Goal: Information Seeking & Learning: Learn about a topic

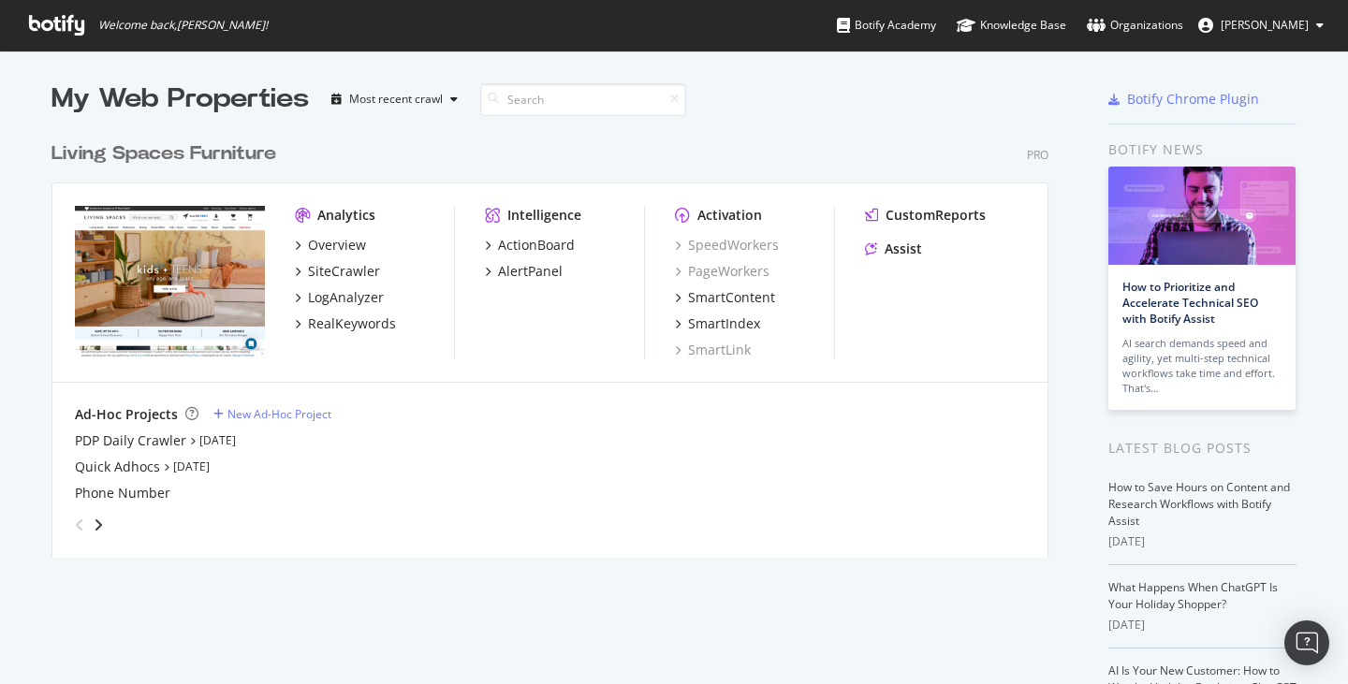
scroll to position [670, 1320]
click at [329, 243] on div "Overview" at bounding box center [337, 245] width 58 height 19
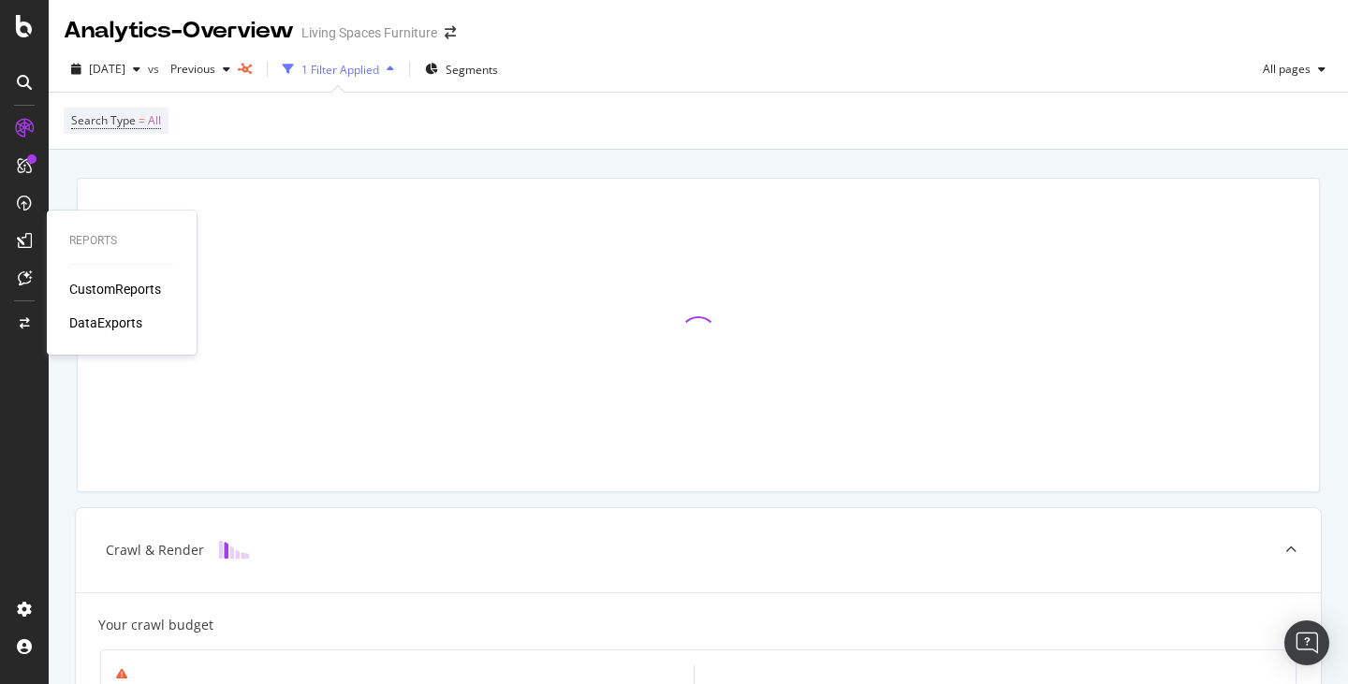
click at [104, 293] on div "CustomReports" at bounding box center [115, 289] width 92 height 19
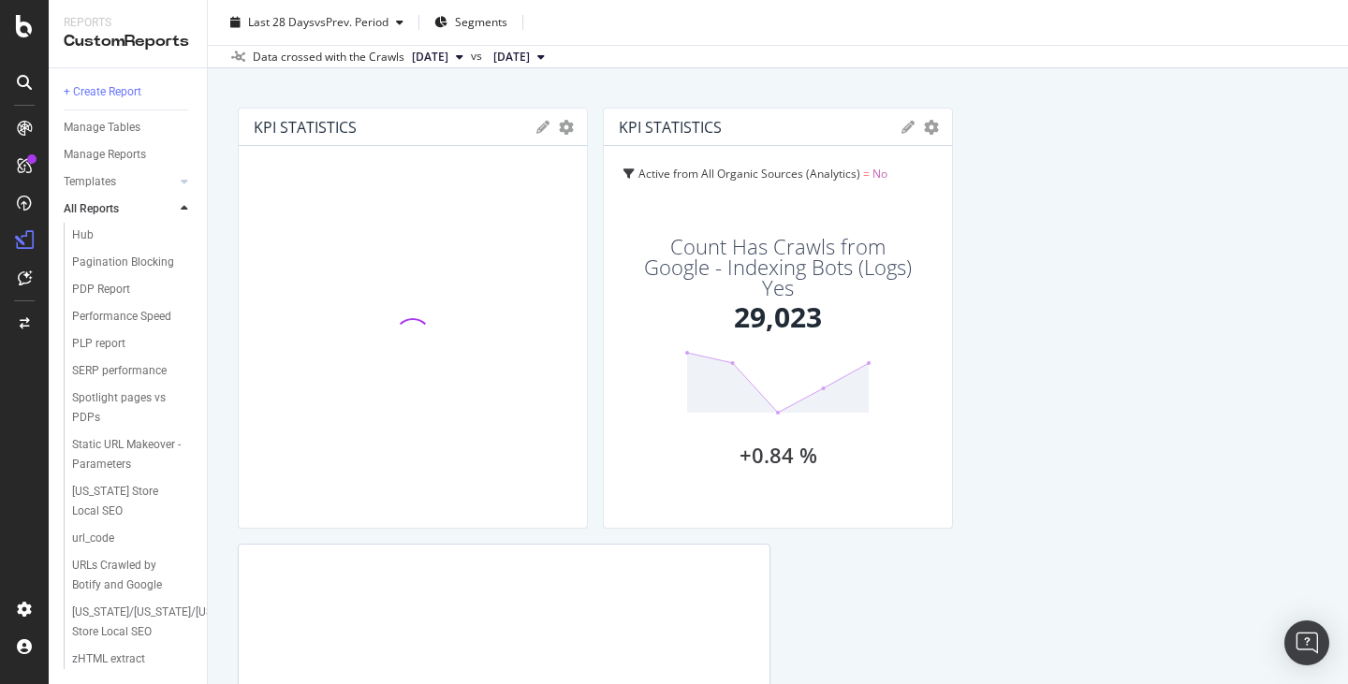
scroll to position [1143, 0]
click at [115, 626] on div "[US_STATE]/[US_STATE]/[US_STATE]/[US_STATE] Store Local SEO" at bounding box center [133, 622] width 122 height 39
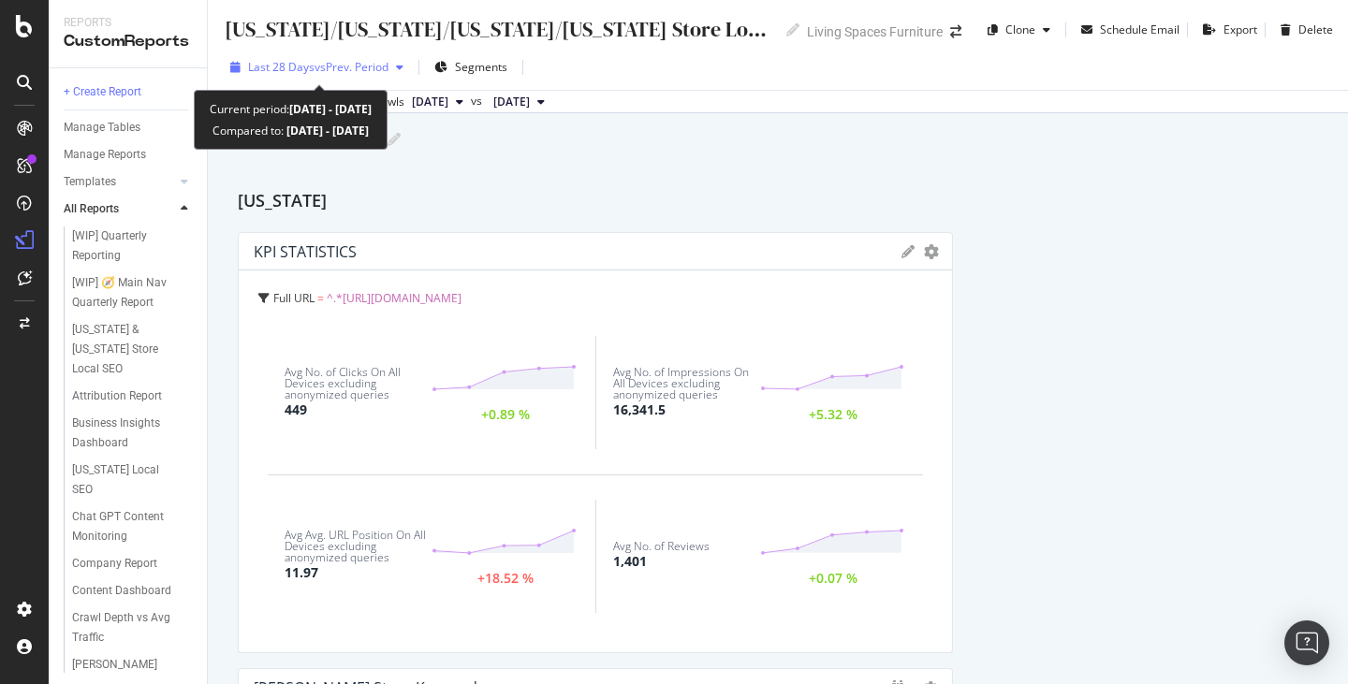
click at [394, 71] on div "button" at bounding box center [400, 67] width 22 height 11
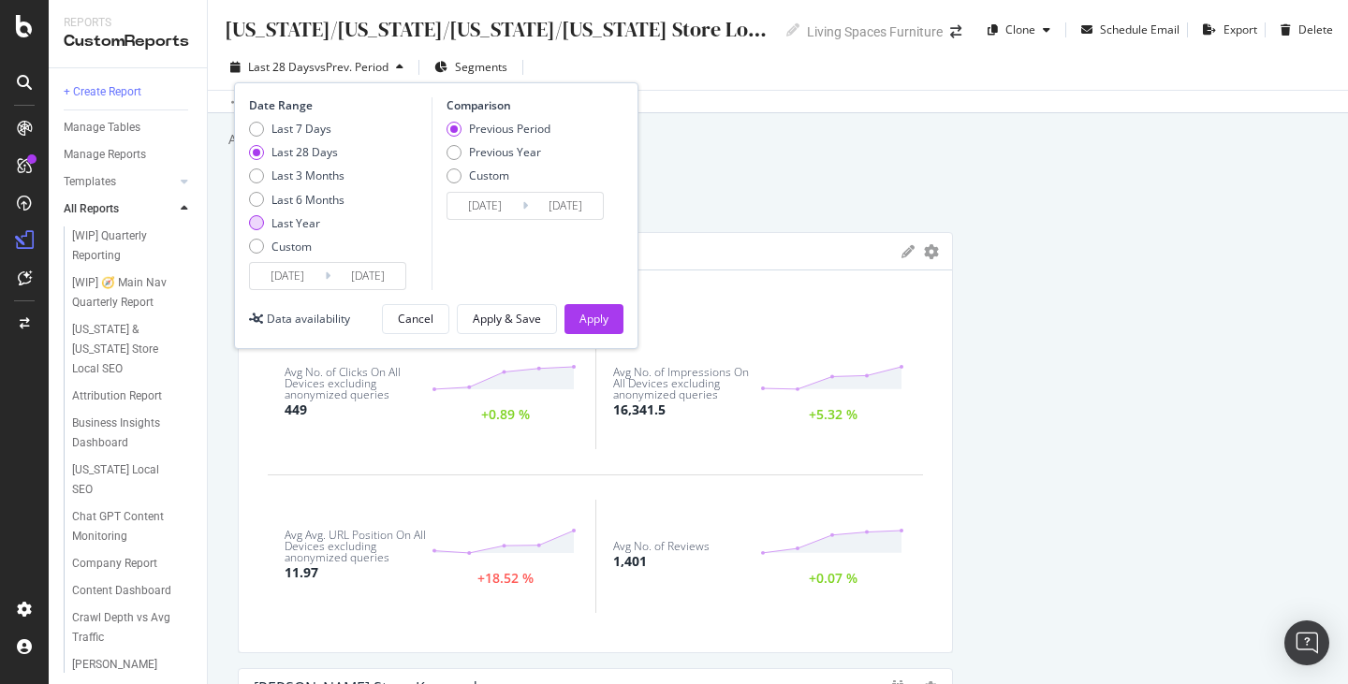
click at [299, 225] on div "Last Year" at bounding box center [296, 223] width 49 height 16
type input "[DATE]"
click at [323, 202] on div "Last 6 Months" at bounding box center [308, 200] width 73 height 16
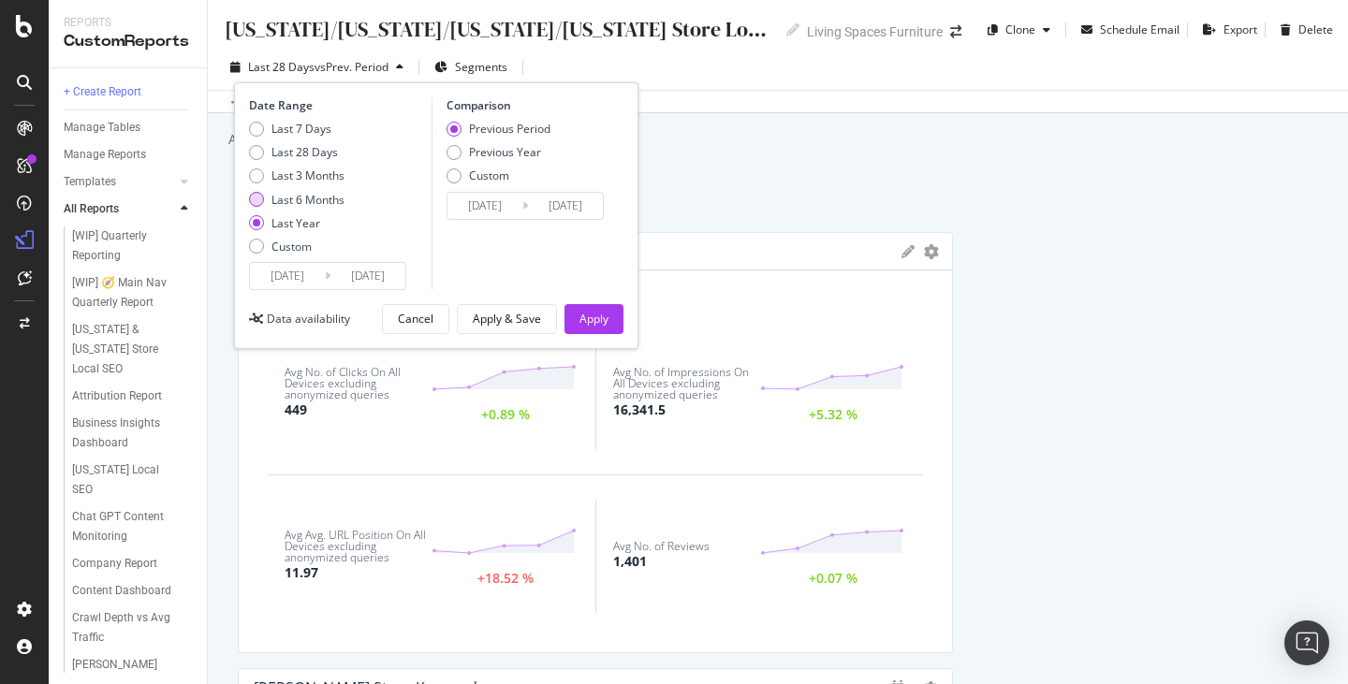
type input "[DATE]"
click at [516, 150] on div "Previous Year" at bounding box center [505, 152] width 72 height 16
type input "[DATE]"
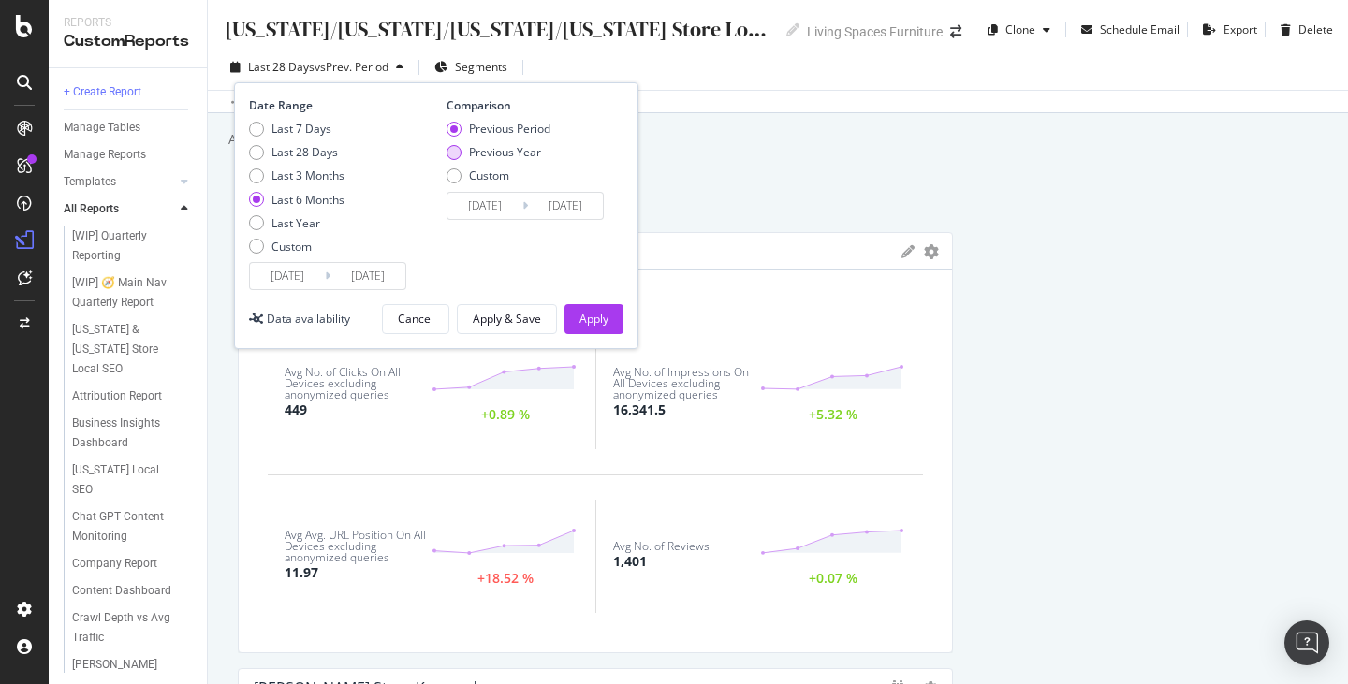
type input "[DATE]"
click at [594, 326] on div "Apply" at bounding box center [594, 319] width 29 height 16
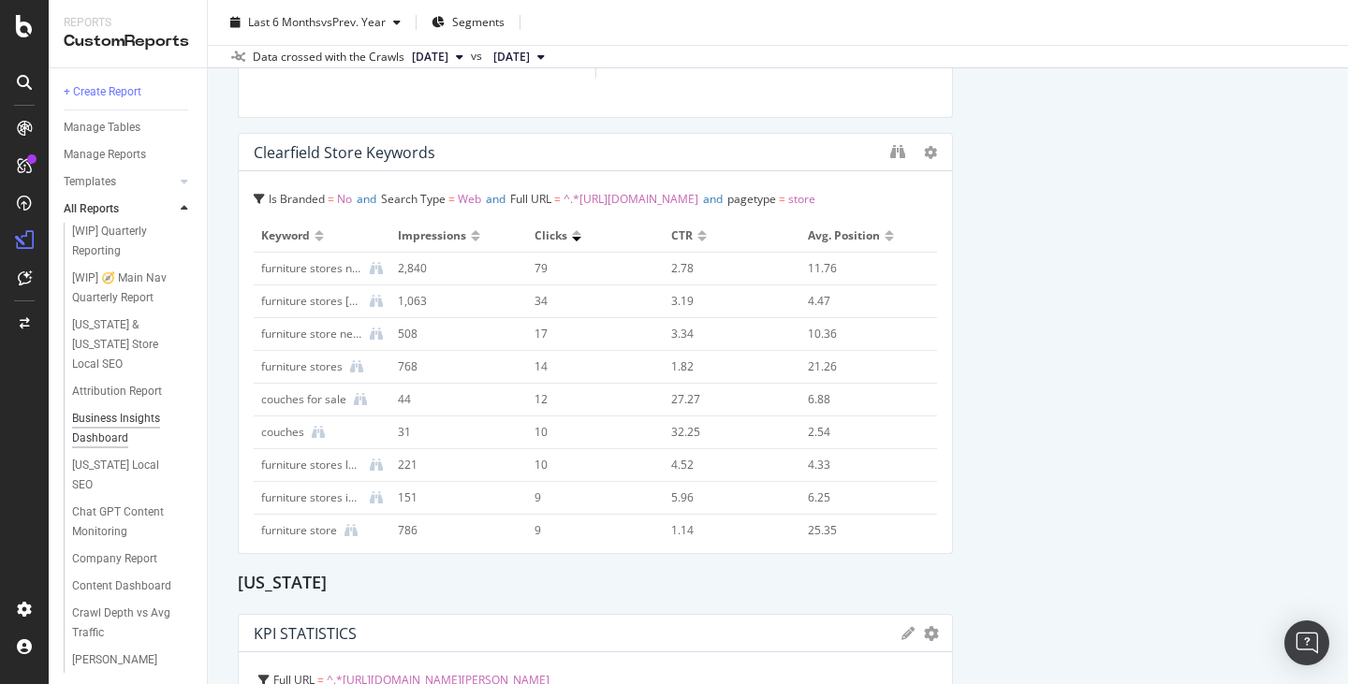
scroll to position [13, 0]
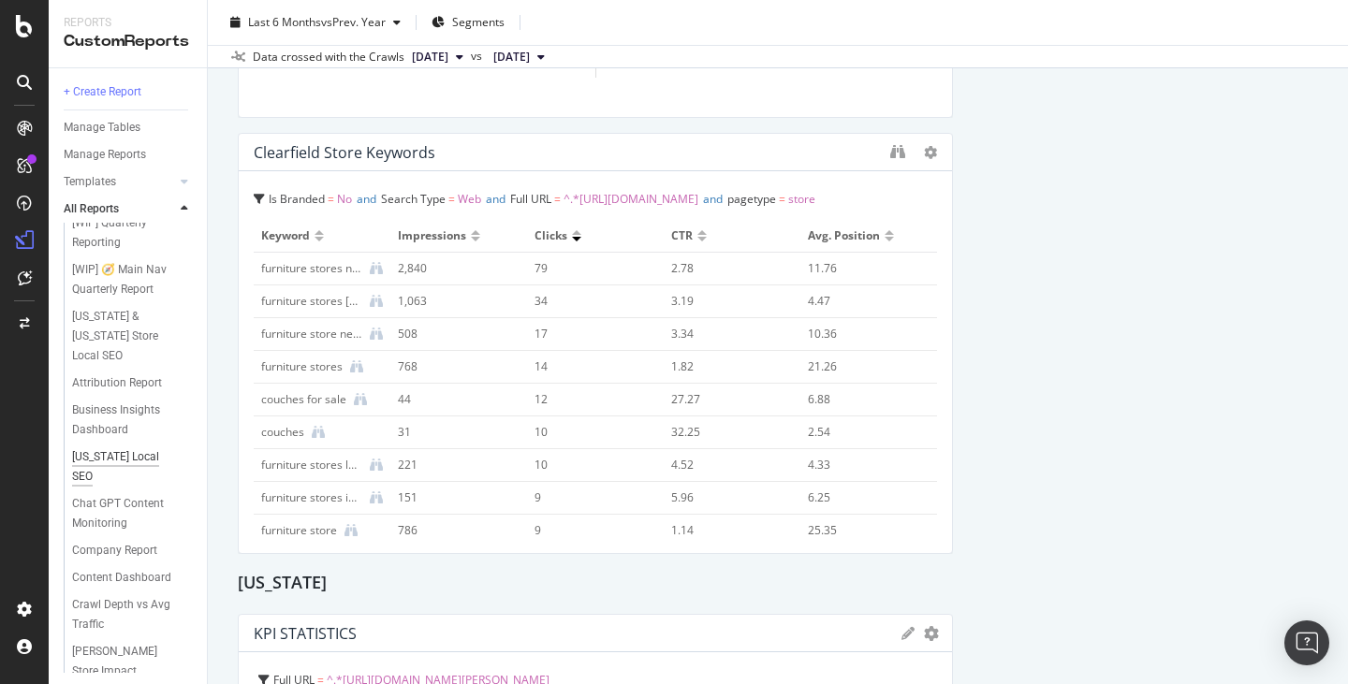
click at [125, 448] on div "[US_STATE] Local SEO" at bounding box center [124, 467] width 104 height 39
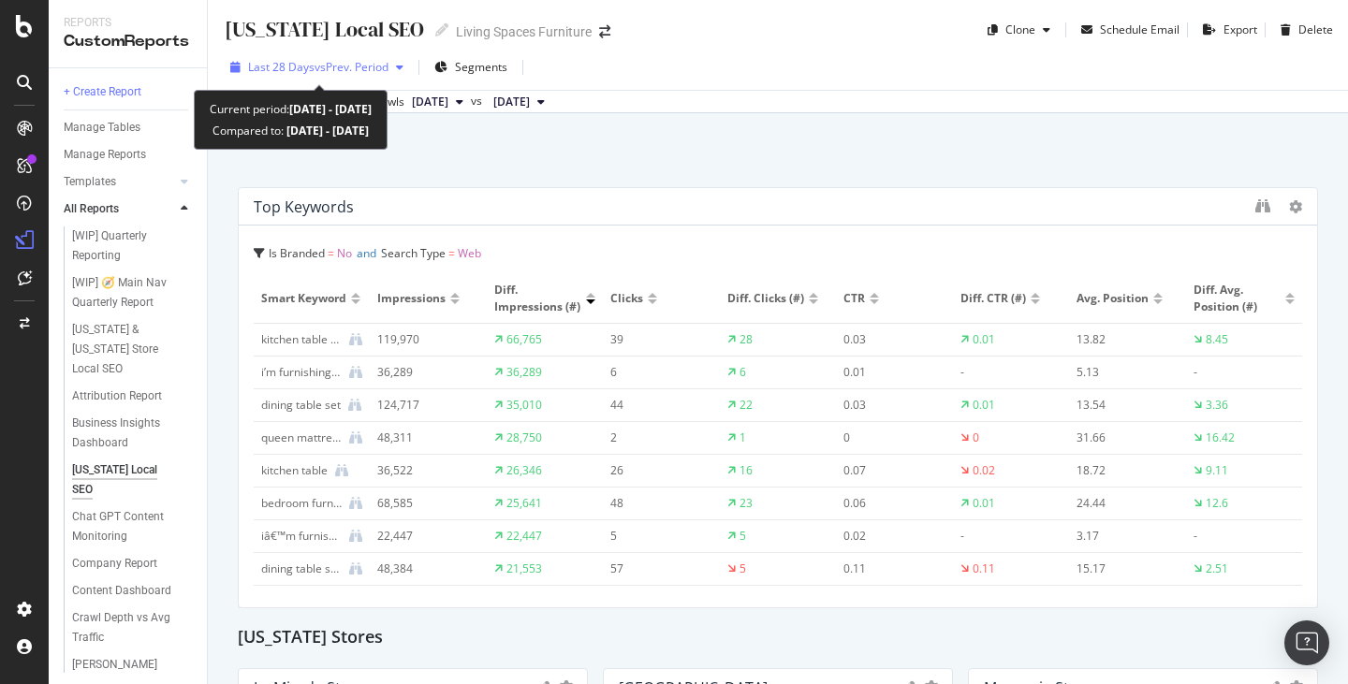
click at [331, 52] on button "Last 28 Days vs Prev. Period" at bounding box center [317, 67] width 188 height 30
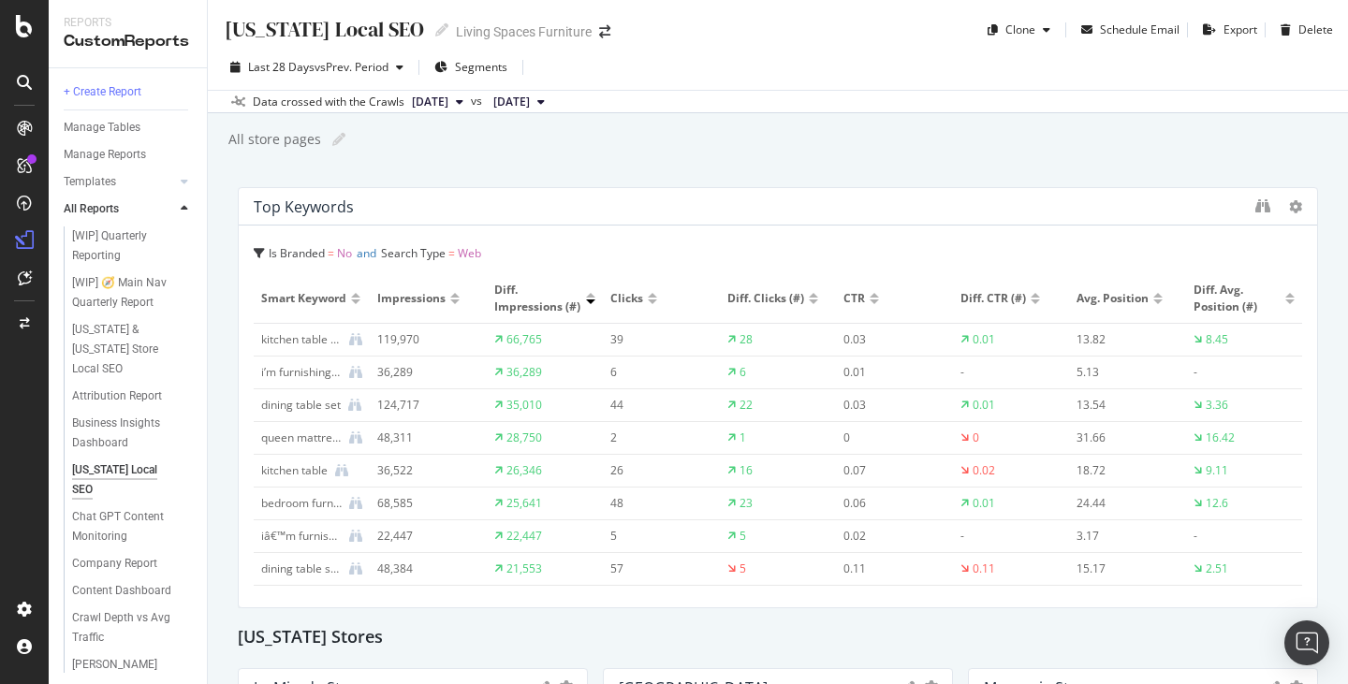
click at [725, 186] on div "[US_STATE] Local SEO [US_STATE] Local SEO Living Spaces Furniture Clone Schedul…" at bounding box center [778, 342] width 1140 height 684
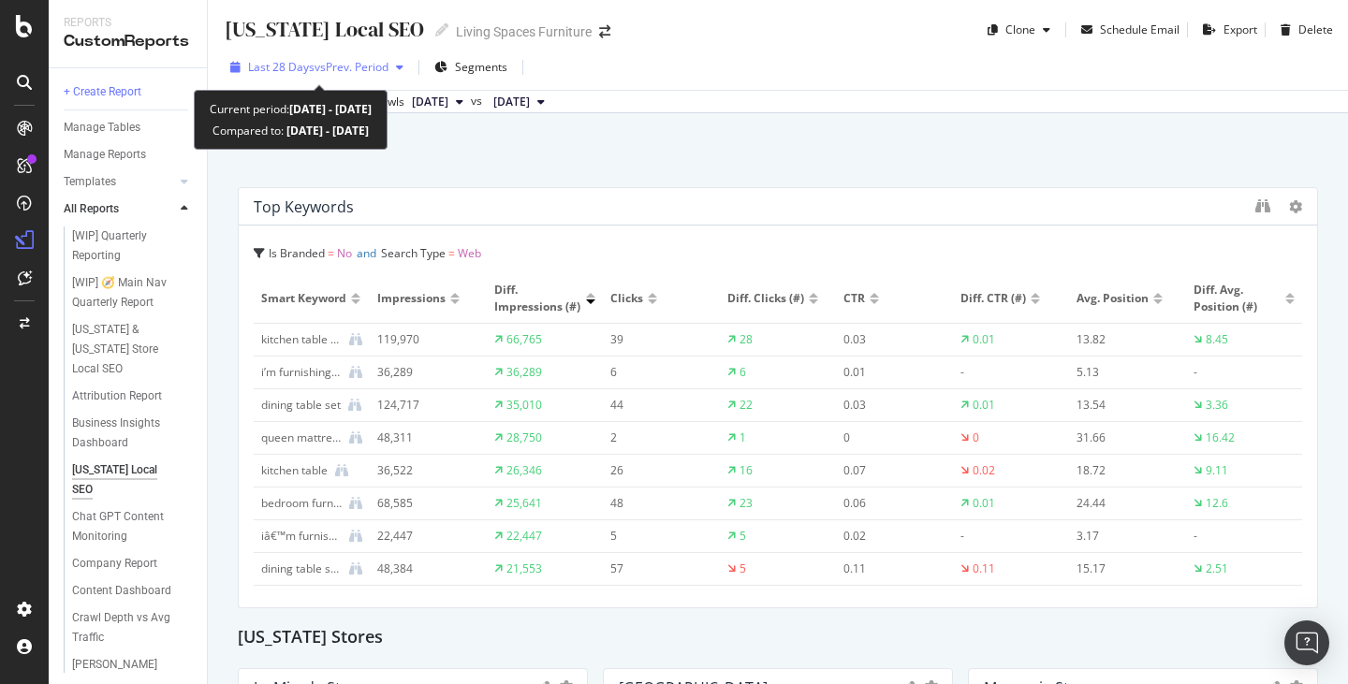
click at [346, 67] on span "vs Prev. Period" at bounding box center [352, 67] width 74 height 16
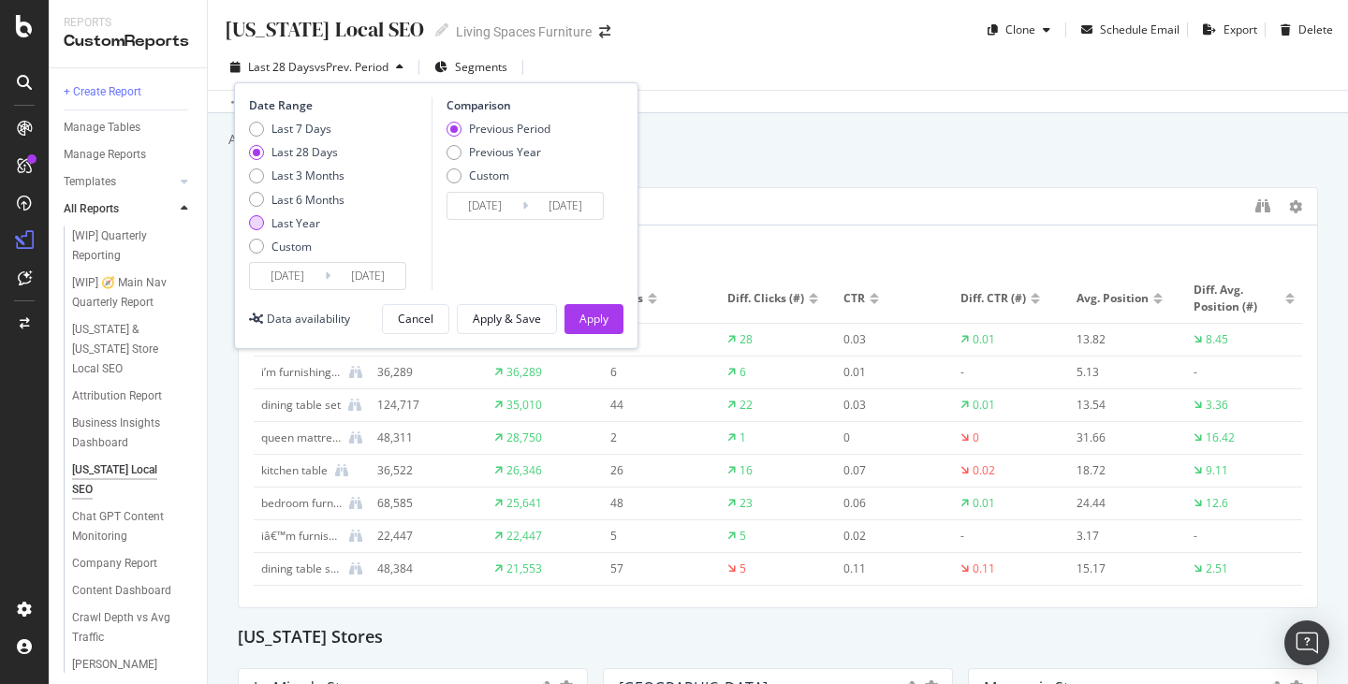
click at [304, 222] on div "Last Year" at bounding box center [296, 223] width 49 height 16
type input "[DATE]"
click at [288, 200] on div "Last 6 Months" at bounding box center [308, 200] width 73 height 16
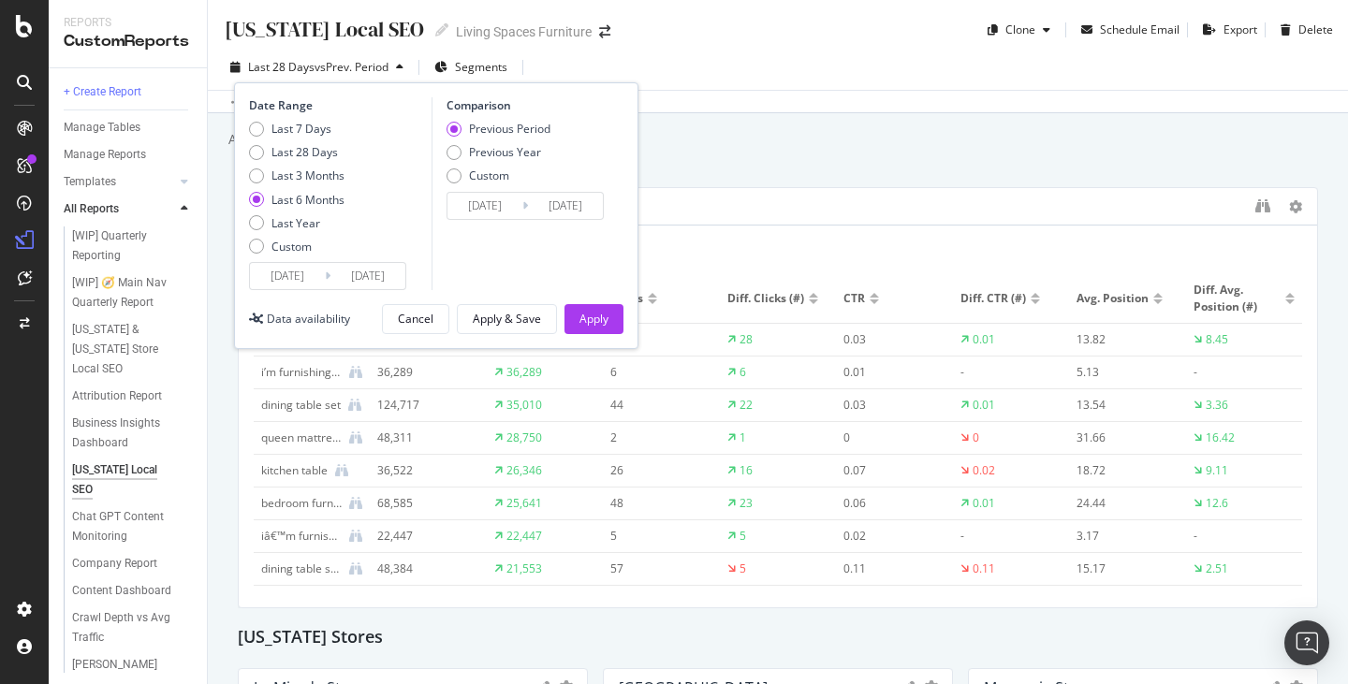
type input "[DATE]"
click at [609, 313] on button "Apply" at bounding box center [594, 319] width 59 height 30
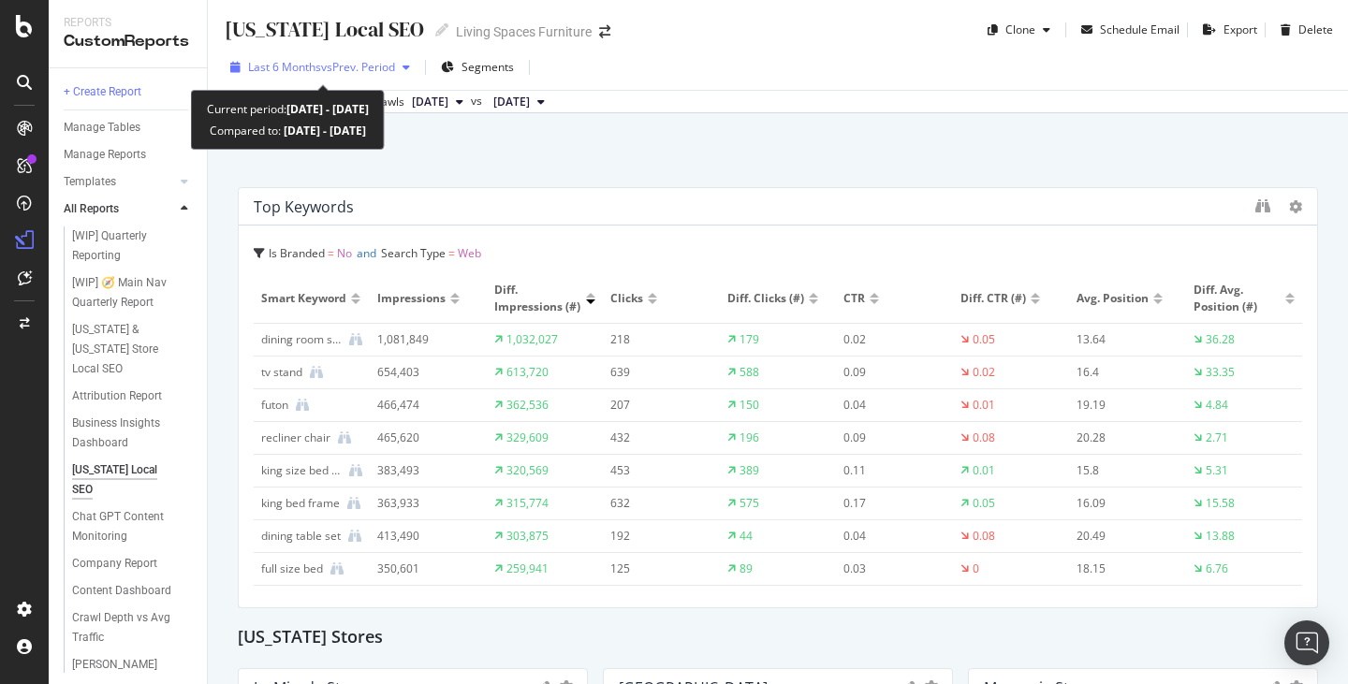
click at [345, 71] on span "vs Prev. Period" at bounding box center [358, 67] width 74 height 16
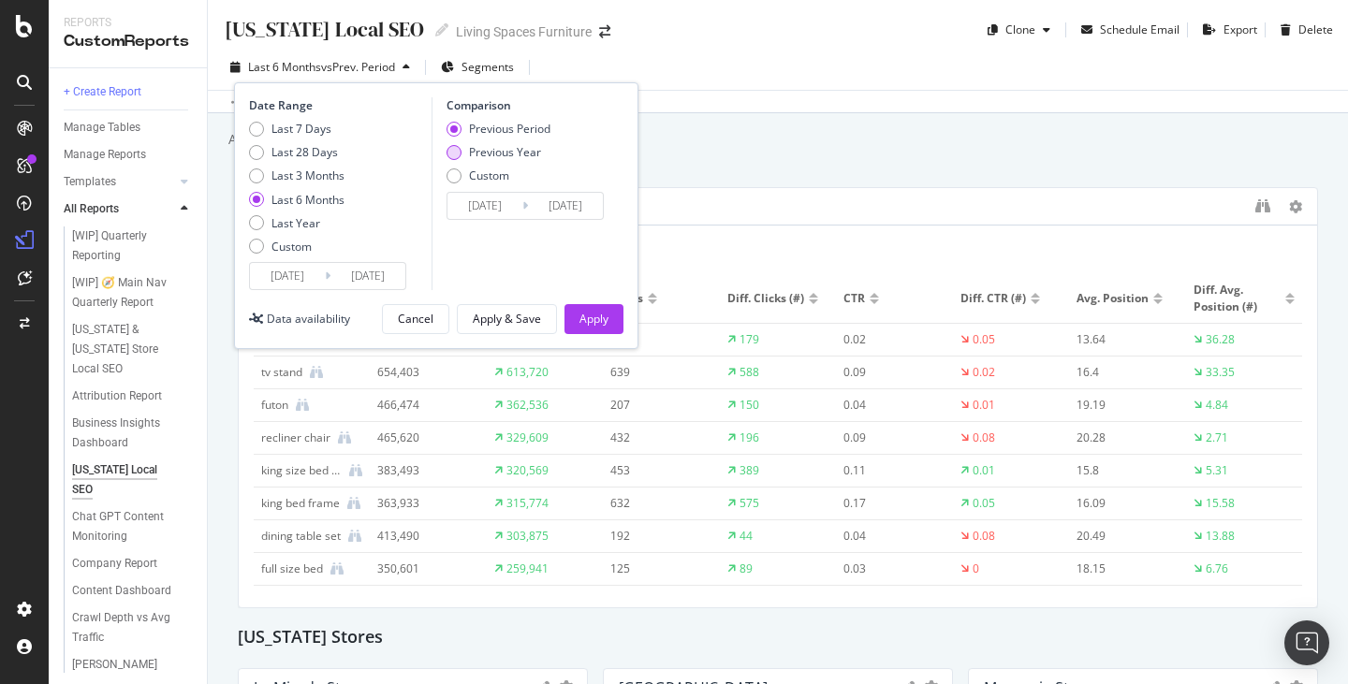
click at [508, 148] on div "Previous Year" at bounding box center [505, 152] width 72 height 16
type input "[DATE]"
click at [297, 151] on div "Last 28 Days" at bounding box center [305, 152] width 66 height 16
type input "[DATE]"
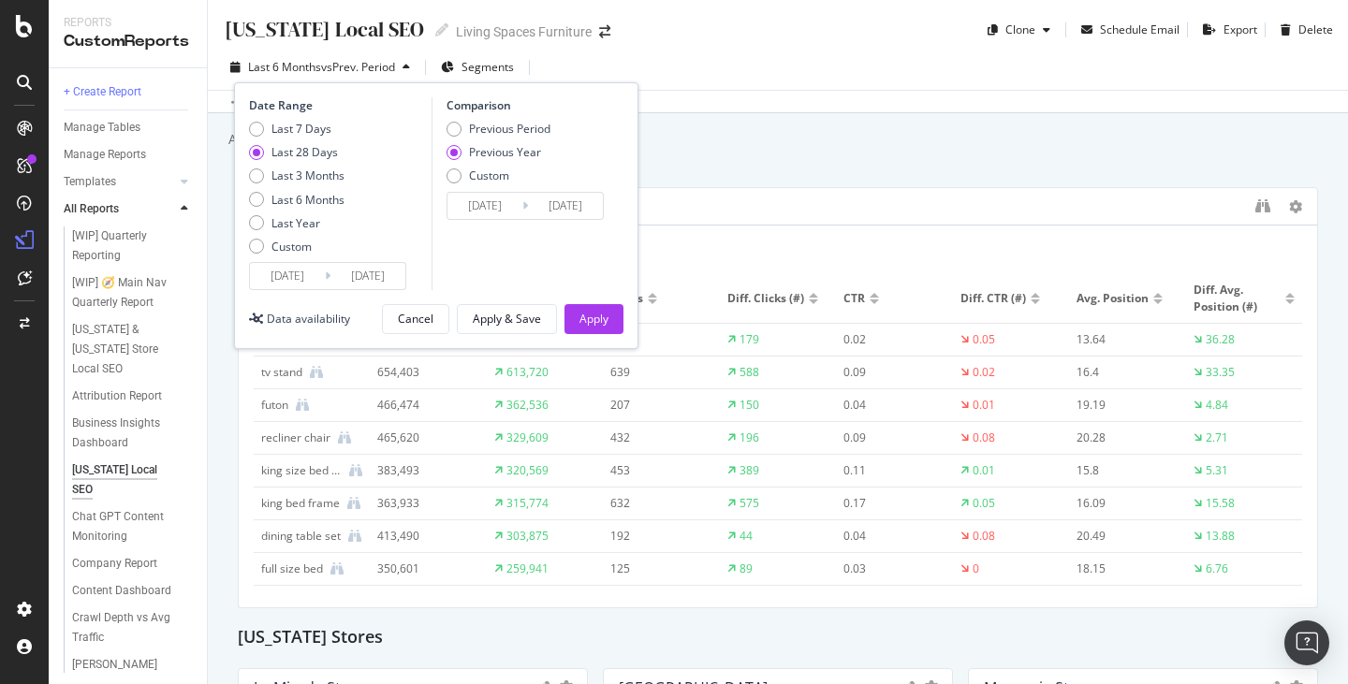
type input "[DATE]"
click at [601, 324] on div "Apply" at bounding box center [594, 319] width 29 height 16
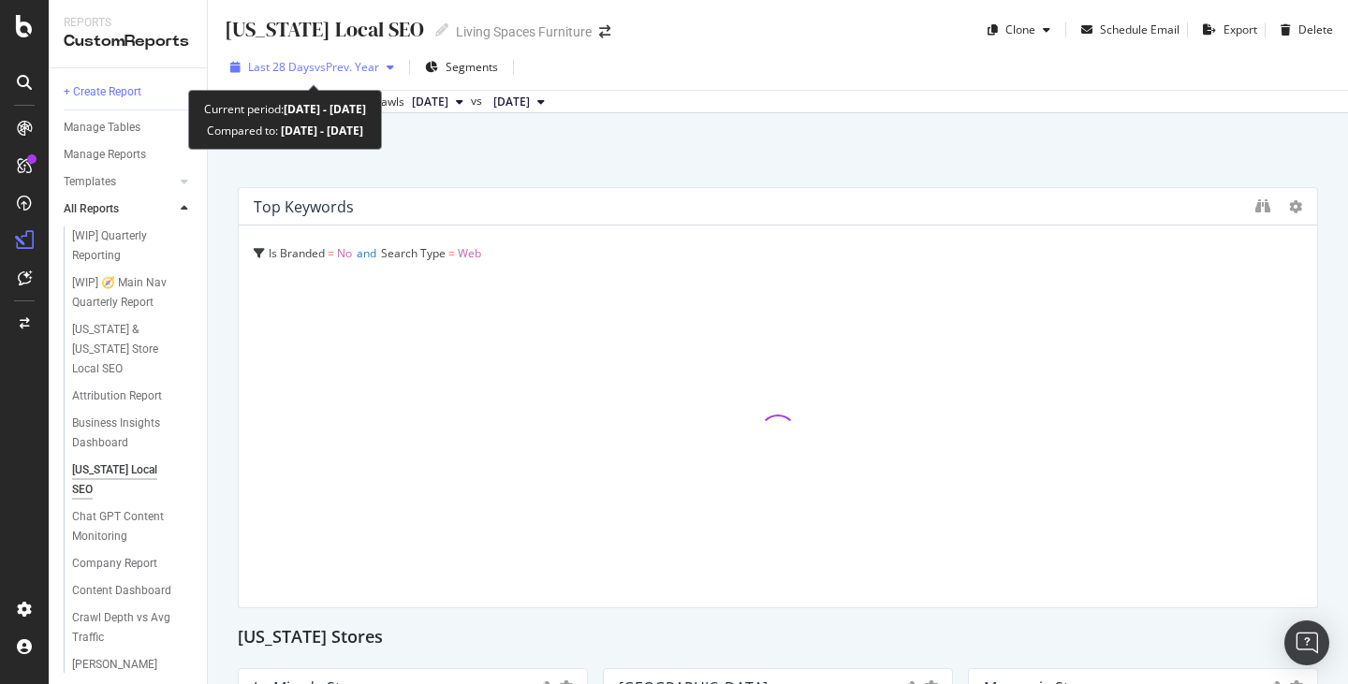
click at [356, 62] on span "vs Prev. Year" at bounding box center [347, 67] width 65 height 16
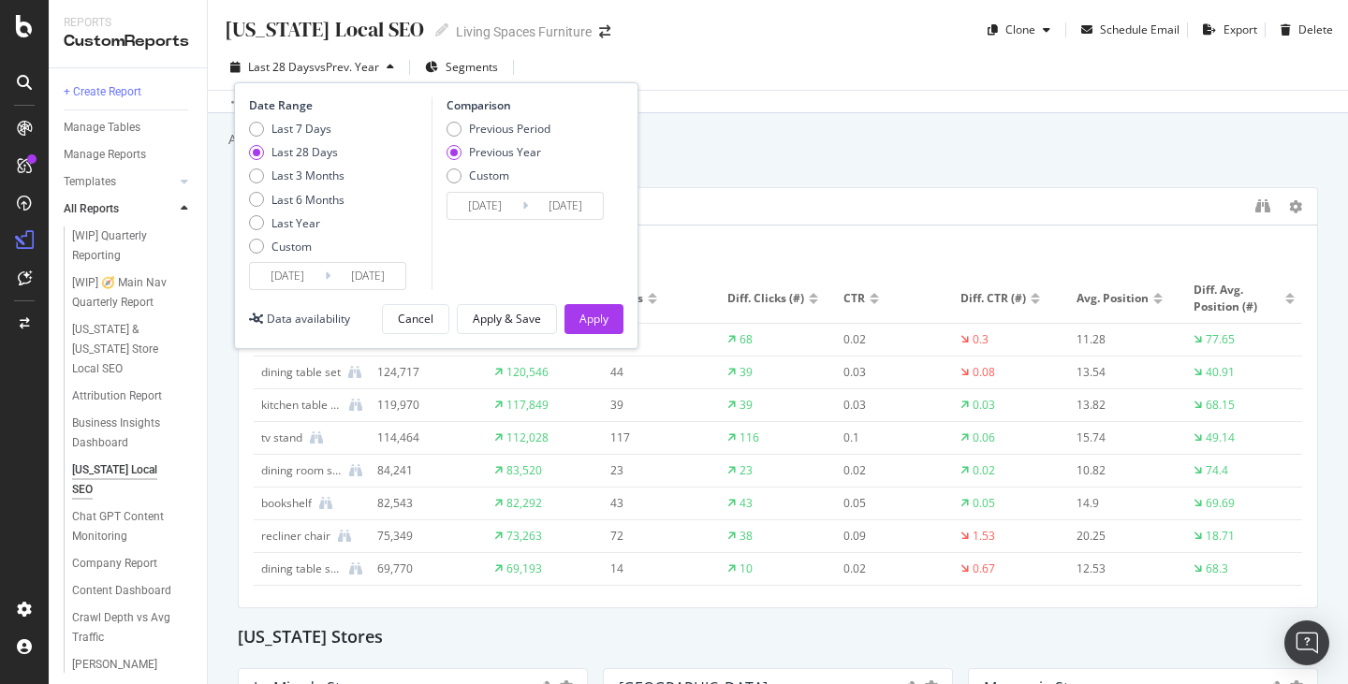
click at [730, 161] on div "[US_STATE] Local SEO [US_STATE] Local SEO Living Spaces Furniture Clone Schedul…" at bounding box center [778, 342] width 1140 height 684
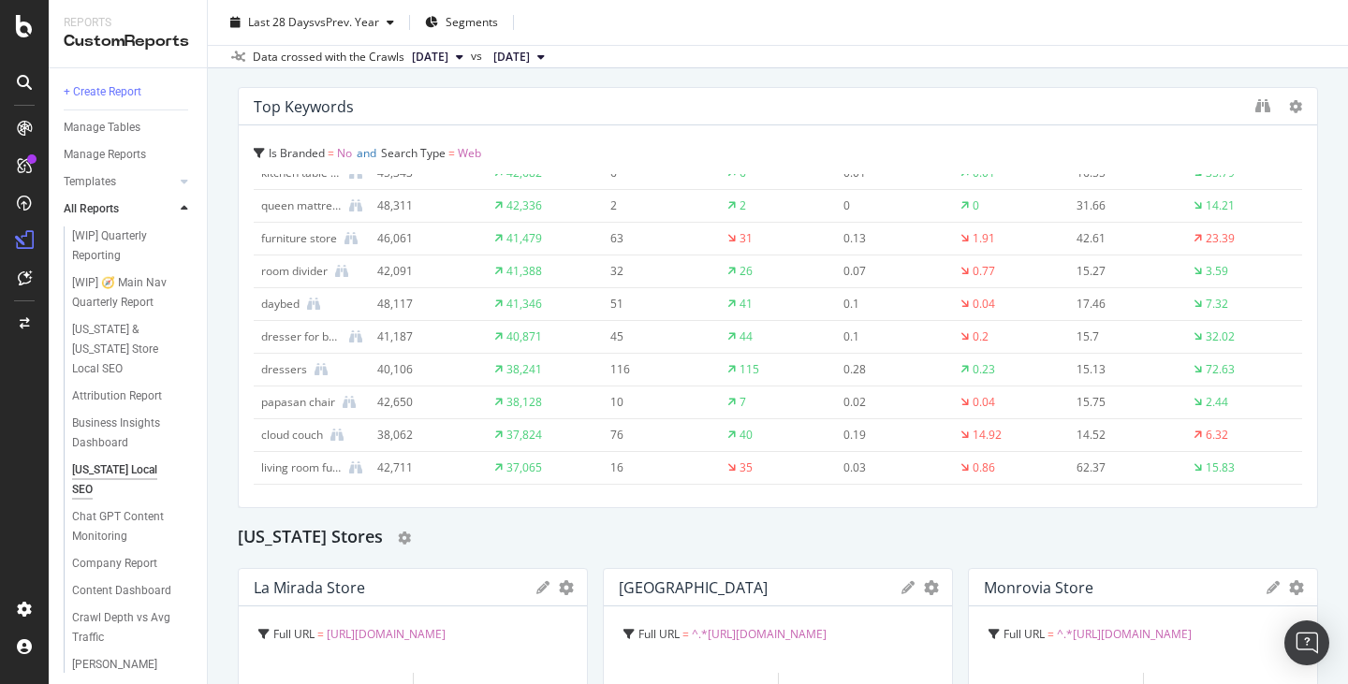
scroll to position [97, 0]
click at [306, 115] on div "Top Keywords" at bounding box center [304, 109] width 100 height 19
click at [302, 153] on span "Is Branded" at bounding box center [297, 156] width 56 height 16
click at [313, 107] on div "Top Keywords" at bounding box center [304, 109] width 100 height 19
click at [1256, 103] on icon "binoculars" at bounding box center [1263, 108] width 15 height 15
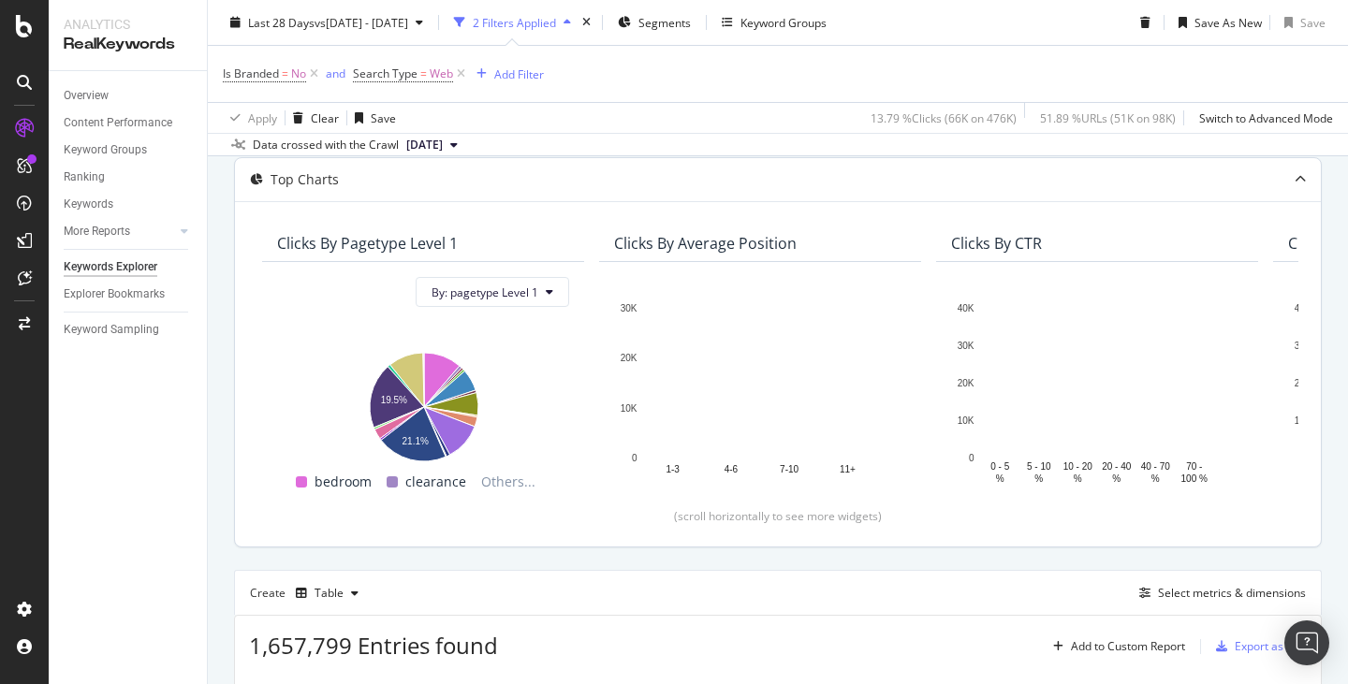
scroll to position [164, 0]
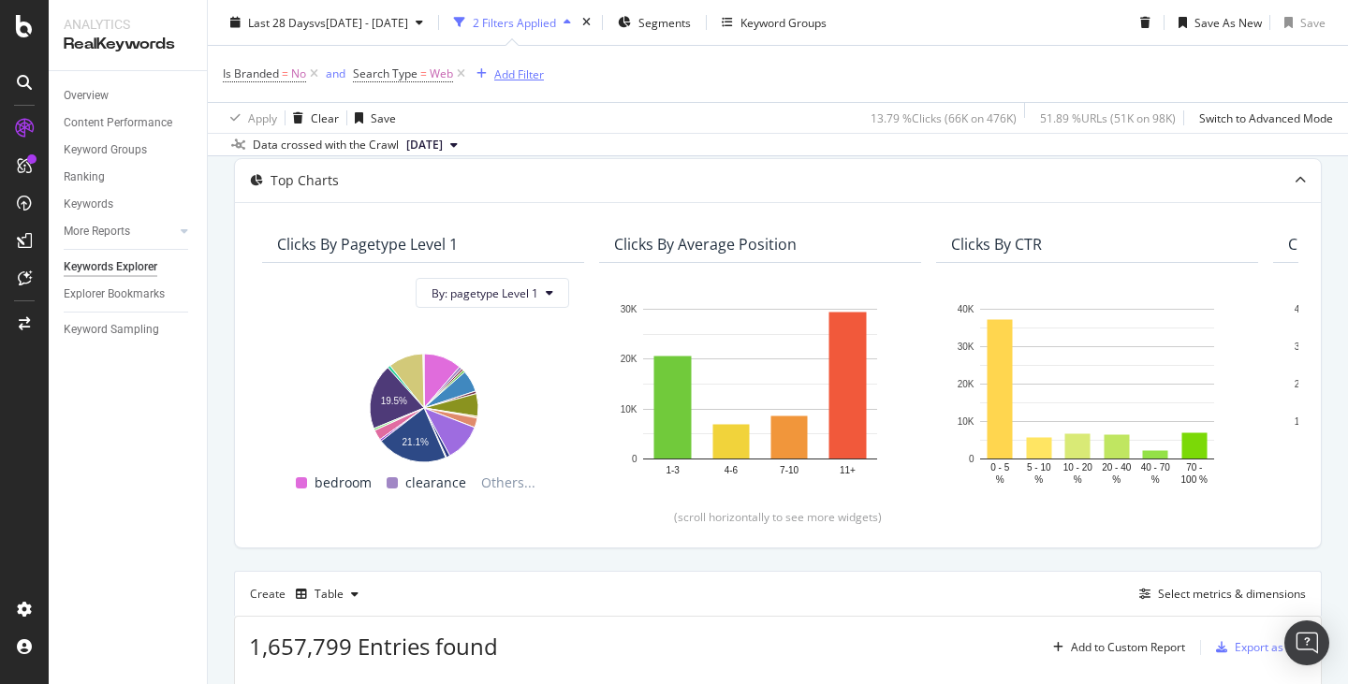
click at [492, 73] on div "button" at bounding box center [481, 73] width 25 height 11
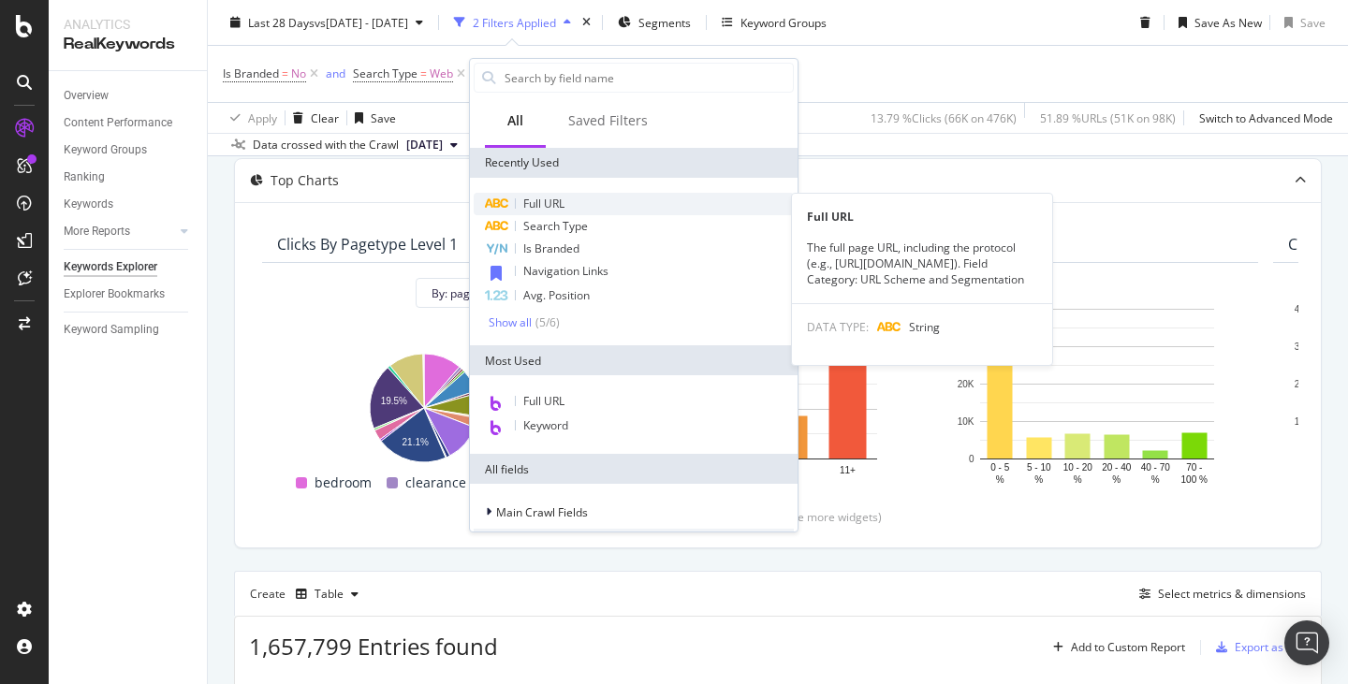
click at [547, 201] on span "Full URL" at bounding box center [543, 204] width 41 height 16
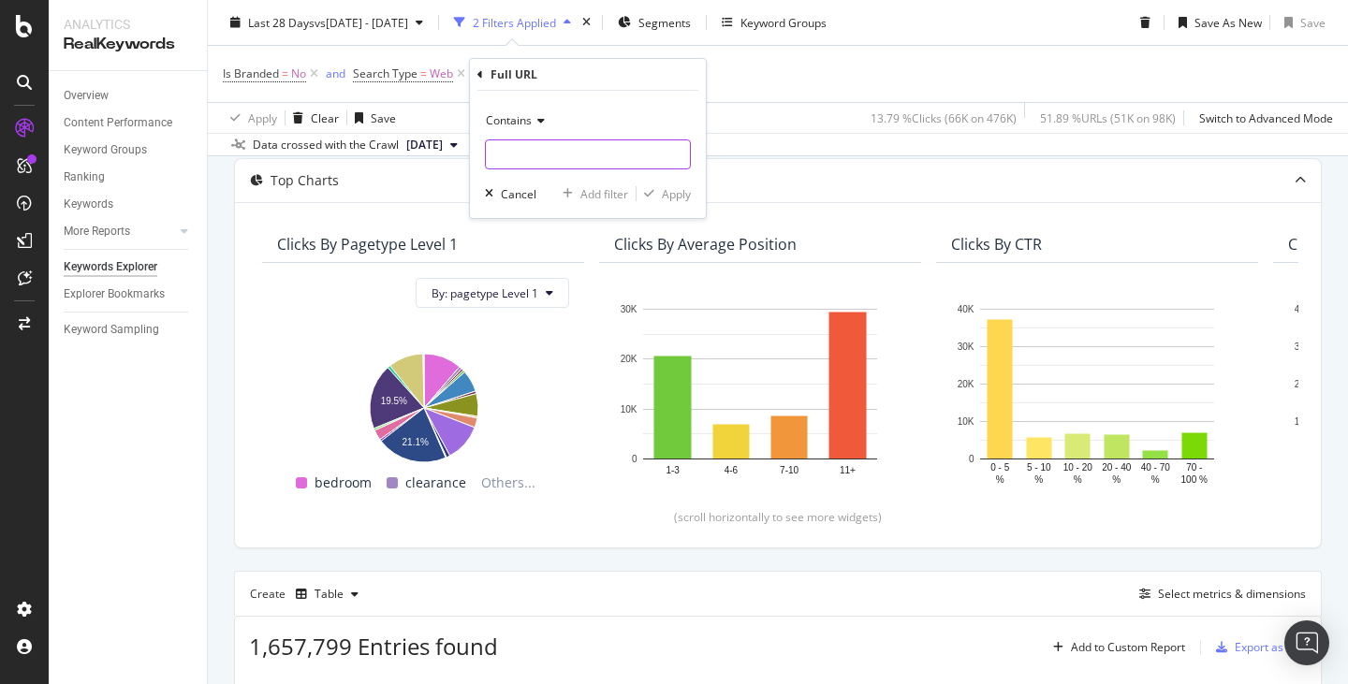
click at [536, 154] on input "text" at bounding box center [588, 155] width 204 height 30
type input "/la-mirada"
click at [672, 190] on div "Apply" at bounding box center [676, 194] width 29 height 16
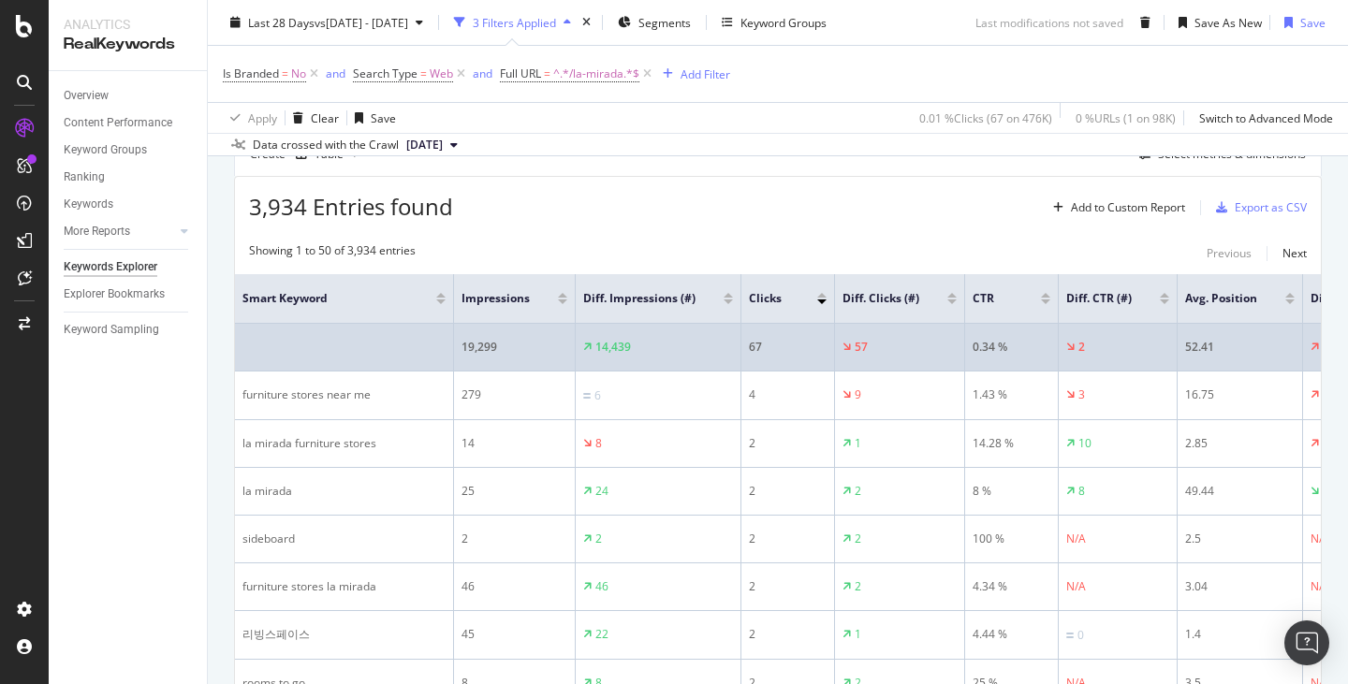
click at [1035, 356] on div "0.34 %" at bounding box center [1012, 347] width 78 height 17
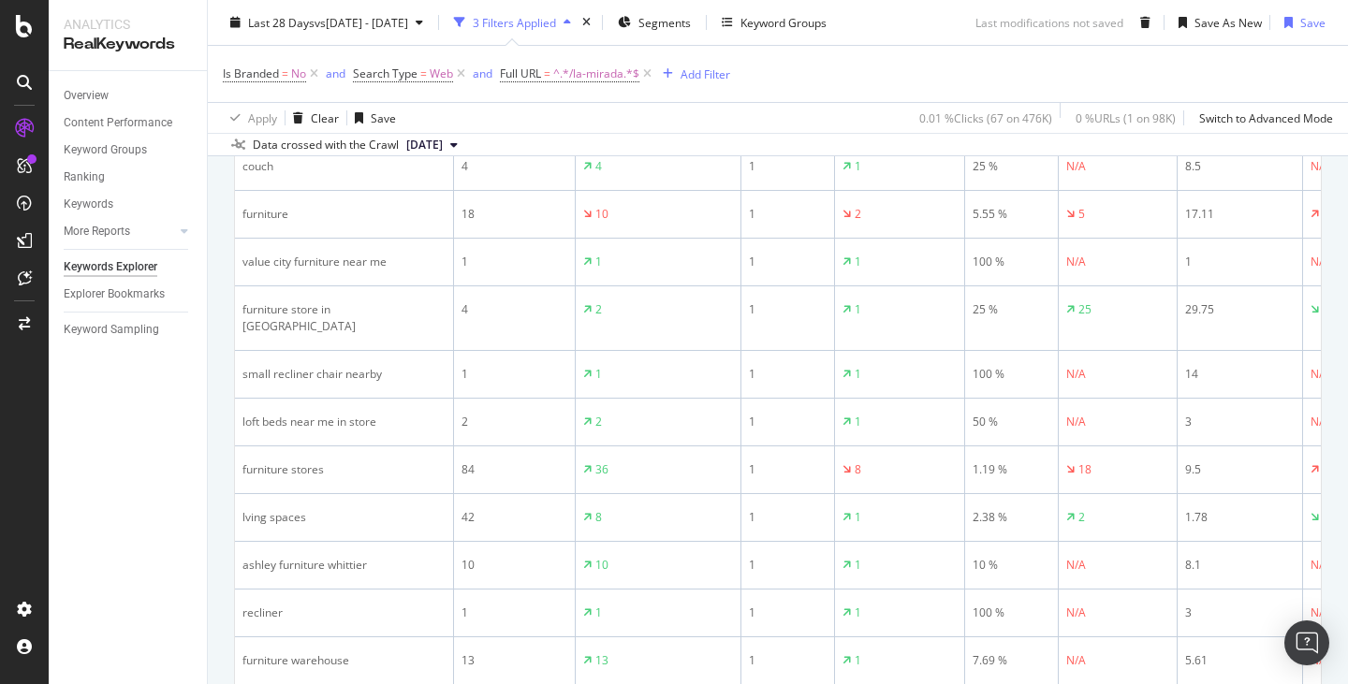
scroll to position [1603, 0]
